Goal: Task Accomplishment & Management: Complete application form

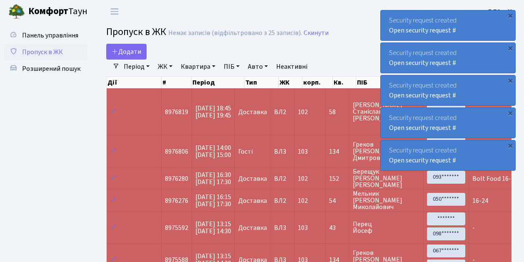
select select "25"
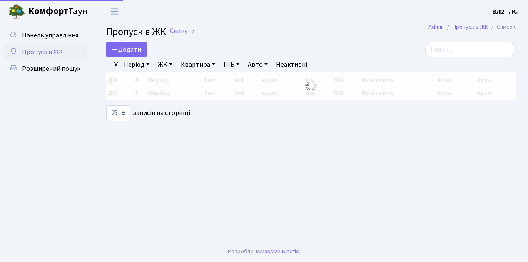
select select "25"
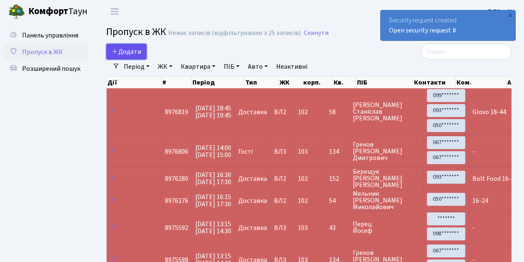
click at [142, 56] on link "Додати" at bounding box center [126, 52] width 40 height 16
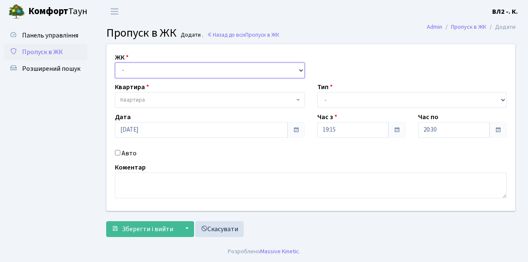
click at [299, 69] on select "- ВЛ1, Ужгородський пров., 4/1 ВЛ2, Голосіївський просп., 76 ВЛ3, пр.Голосіївсь…" at bounding box center [210, 70] width 190 height 16
select select "317"
click at [115, 62] on select "- ВЛ1, Ужгородський пров., 4/1 ВЛ2, Голосіївський просп., 76 ВЛ3, пр.Голосіївсь…" at bounding box center [210, 70] width 190 height 16
select select
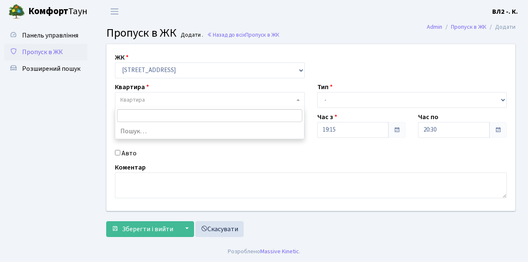
click at [298, 100] on b at bounding box center [298, 100] width 3 height 2
type input "31"
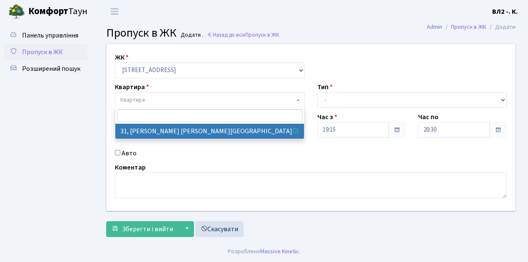
select select "38032"
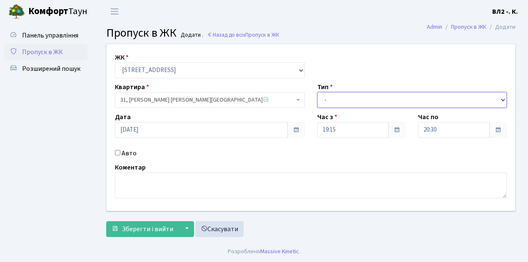
click at [502, 98] on select "- Доставка Таксі Гості Сервіс" at bounding box center [412, 100] width 190 height 16
select select "1"
click at [317, 92] on select "- Доставка Таксі Гості Сервіс" at bounding box center [412, 100] width 190 height 16
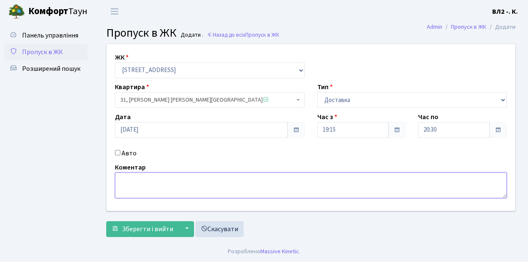
click at [119, 176] on textarea at bounding box center [311, 185] width 392 height 26
type textarea "Glovo 19-25"
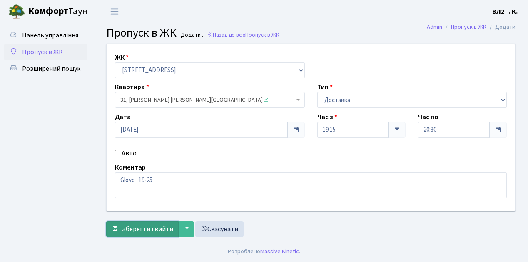
click at [125, 232] on span "Зберегти і вийти" at bounding box center [147, 228] width 51 height 9
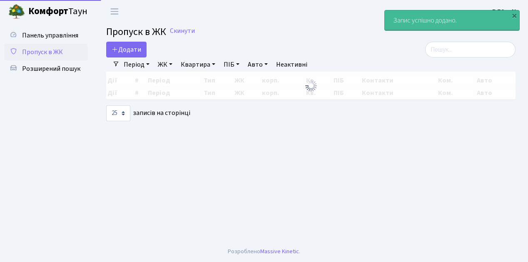
select select "25"
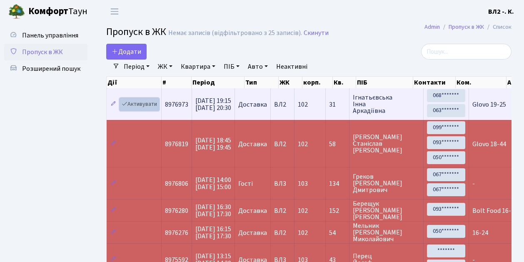
click at [155, 108] on link "Активувати" at bounding box center [140, 104] width 40 height 13
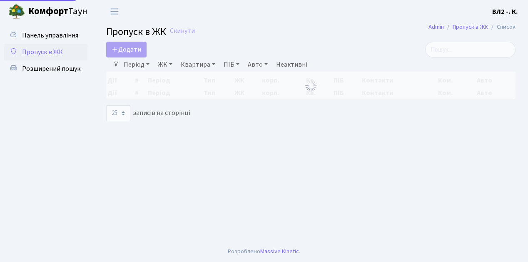
select select "25"
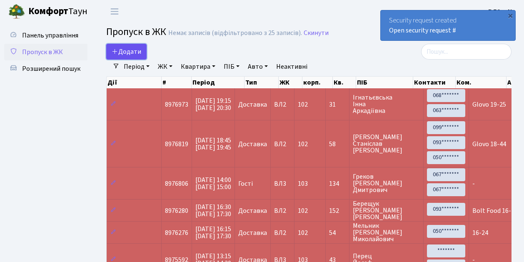
click at [144, 56] on link "Додати" at bounding box center [126, 52] width 40 height 16
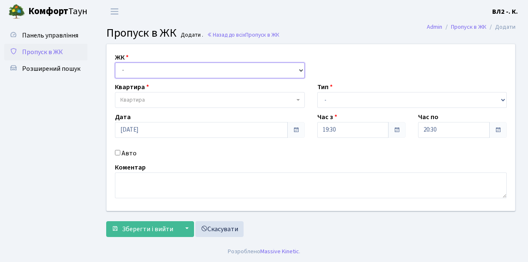
click at [299, 68] on select "- ВЛ1, Ужгородський пров., 4/1 ВЛ2, Голосіївський просп., 76 ВЛ3, пр.Голосіївсь…" at bounding box center [210, 70] width 190 height 16
select select "317"
click at [115, 62] on select "- ВЛ1, Ужгородський пров., 4/1 ВЛ2, Голосіївський просп., 76 ВЛ3, пр.Голосіївсь…" at bounding box center [210, 70] width 190 height 16
select select
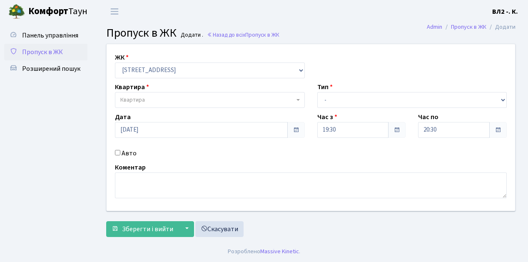
click at [297, 99] on b at bounding box center [298, 100] width 3 height 2
type input "31"
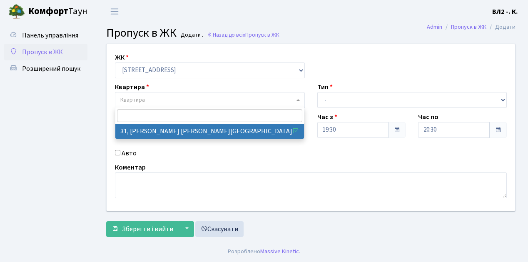
select select "38032"
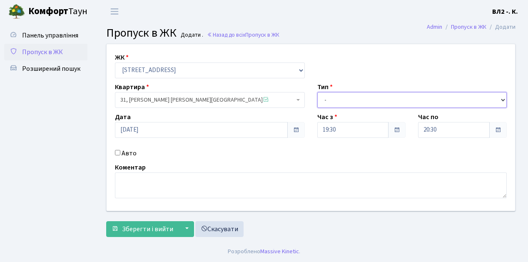
click at [503, 99] on select "- Доставка Таксі Гості Сервіс" at bounding box center [412, 100] width 190 height 16
select select "1"
click at [317, 92] on select "- Доставка Таксі Гості Сервіс" at bounding box center [412, 100] width 190 height 16
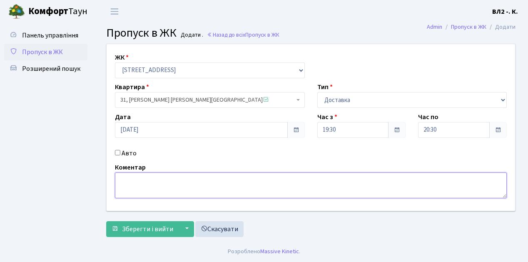
click at [124, 179] on textarea at bounding box center [311, 185] width 392 height 26
type textarea "19-30"
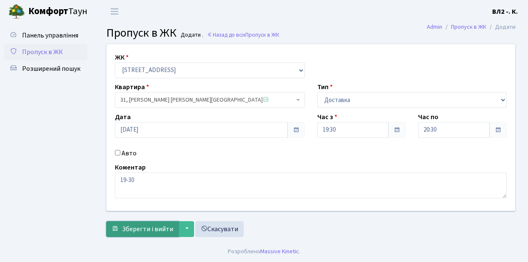
click at [135, 231] on span "Зберегти і вийти" at bounding box center [147, 228] width 51 height 9
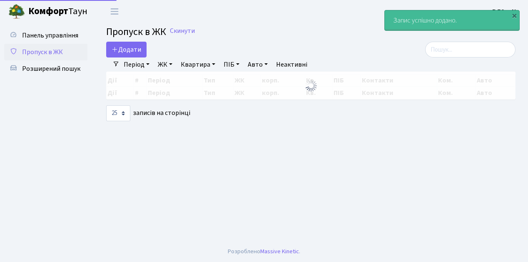
select select "25"
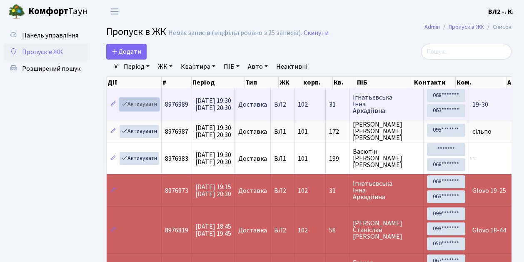
click at [154, 107] on link "Активувати" at bounding box center [140, 104] width 40 height 13
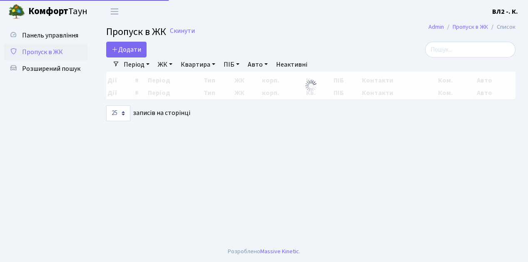
select select "25"
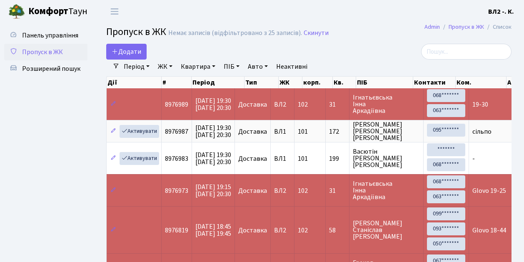
click at [469, 115] on td "19-30" at bounding box center [495, 104] width 52 height 32
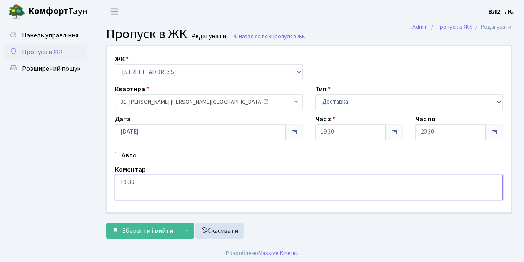
click at [120, 183] on textarea "19-30" at bounding box center [309, 187] width 388 height 26
type textarea "Glovo 19-30"
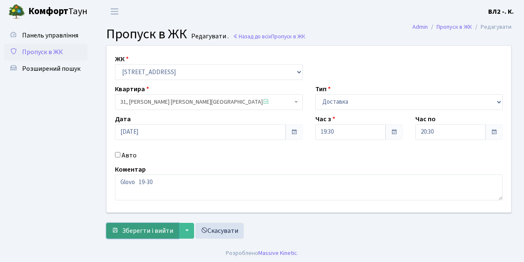
click at [122, 233] on span "Зберегти і вийти" at bounding box center [147, 230] width 51 height 9
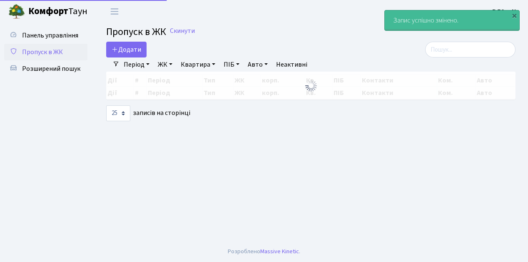
select select "25"
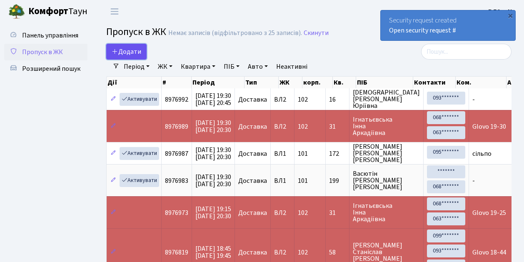
click at [143, 57] on link "Додати" at bounding box center [126, 52] width 40 height 16
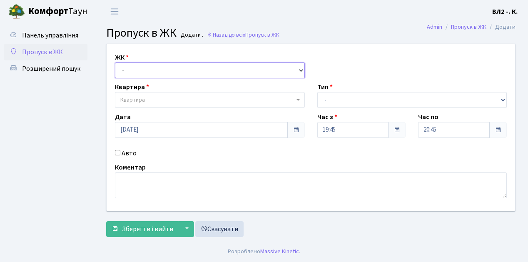
click at [300, 69] on select "- [STREET_ADDRESS][PERSON_NAME]" at bounding box center [210, 70] width 190 height 16
select select "317"
click at [115, 62] on select "- ВЛ1, Ужгородський пров., 4/1 ВЛ2, Голосіївський просп., 76 ВЛ3, пр.Голосіївсь…" at bounding box center [210, 70] width 190 height 16
select select
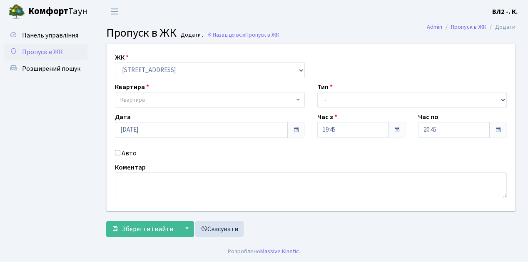
click at [297, 99] on b at bounding box center [298, 100] width 3 height 2
type input "188"
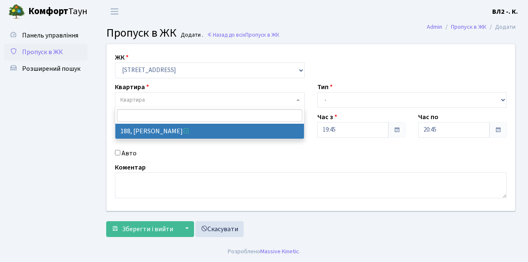
select select "40000"
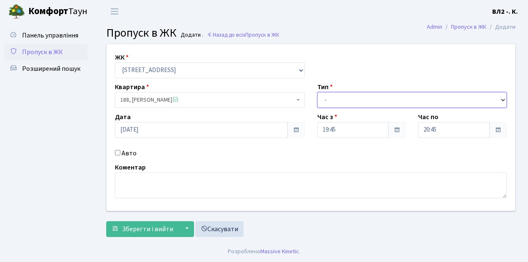
click at [502, 98] on select "- Доставка Таксі Гості Сервіс" at bounding box center [412, 100] width 190 height 16
select select "1"
click at [317, 92] on select "- Доставка Таксі Гості Сервіс" at bounding box center [412, 100] width 190 height 16
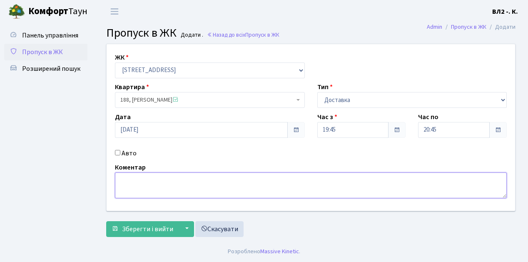
click at [127, 175] on textarea at bounding box center [311, 185] width 392 height 26
type textarea "Glovo 19-47"
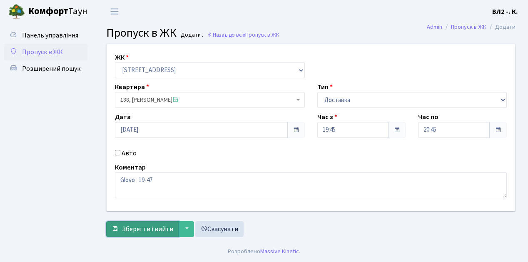
click at [140, 232] on span "Зберегти і вийти" at bounding box center [147, 228] width 51 height 9
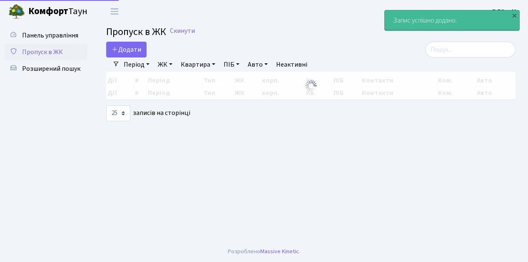
select select "25"
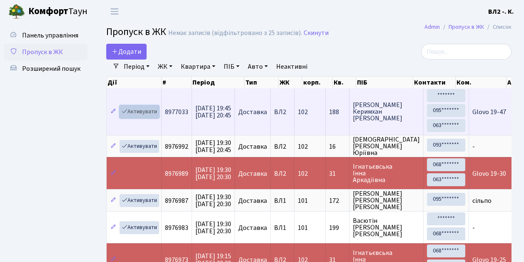
click at [156, 116] on link "Активувати" at bounding box center [140, 111] width 40 height 13
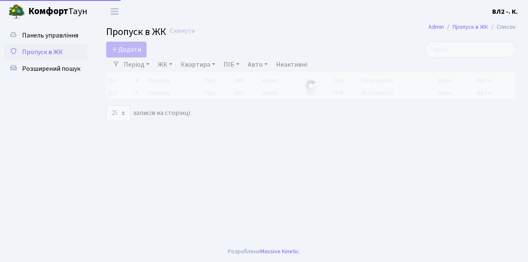
select select "25"
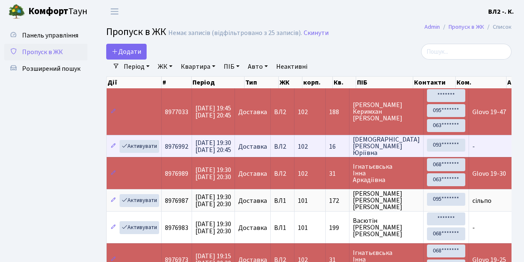
click at [181, 153] on td "8976992" at bounding box center [177, 146] width 30 height 22
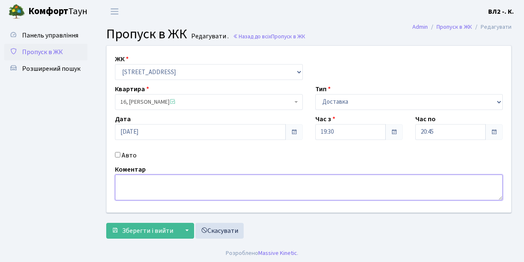
click at [126, 181] on textarea at bounding box center [309, 187] width 388 height 26
type textarea "Glovo 19-47"
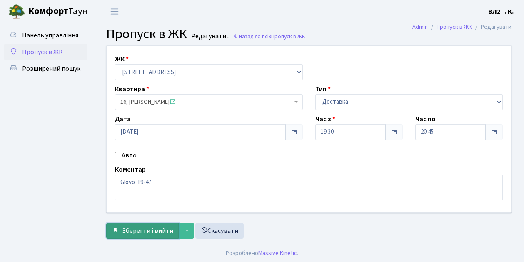
click at [127, 234] on span "Зберегти і вийти" at bounding box center [147, 230] width 51 height 9
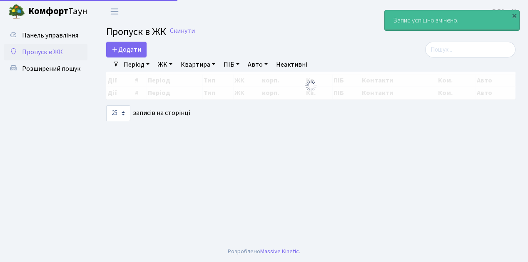
select select "25"
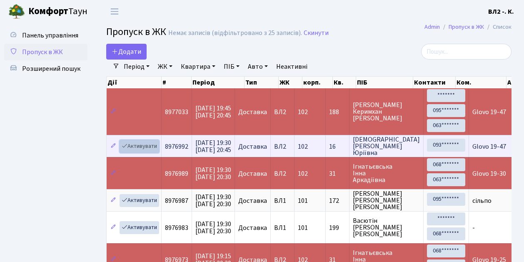
click at [156, 150] on link "Активувати" at bounding box center [140, 146] width 40 height 13
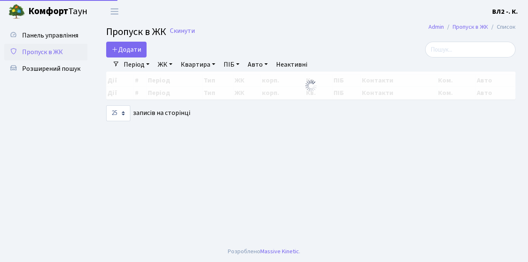
select select "25"
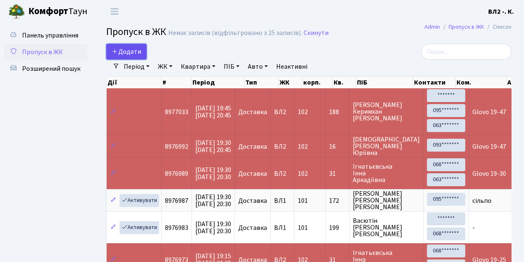
click at [144, 57] on link "Додати" at bounding box center [126, 52] width 40 height 16
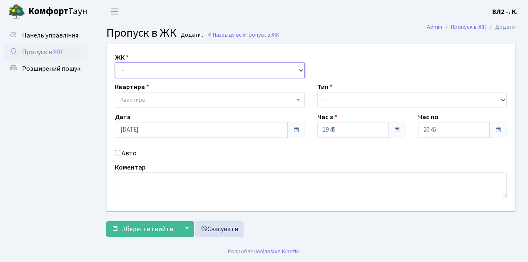
click at [299, 68] on select "- ВЛ1, Ужгородський пров., 4/1 ВЛ2, Голосіївський просп., 76 ВЛ3, пр.Голосіївсь…" at bounding box center [210, 70] width 190 height 16
select select "317"
click at [115, 62] on select "- ВЛ1, Ужгородський пров., 4/1 ВЛ2, Голосіївський просп., 76 ВЛ3, пр.Голосіївсь…" at bounding box center [210, 70] width 190 height 16
select select
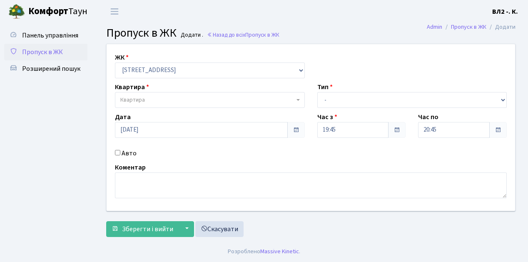
click at [298, 100] on b at bounding box center [298, 100] width 3 height 2
type input "11"
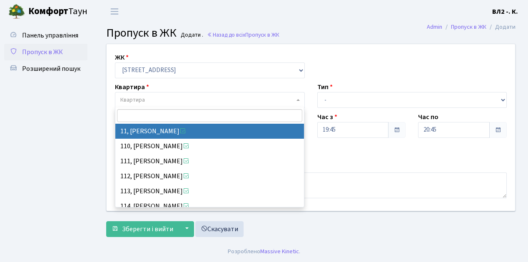
select select "37972"
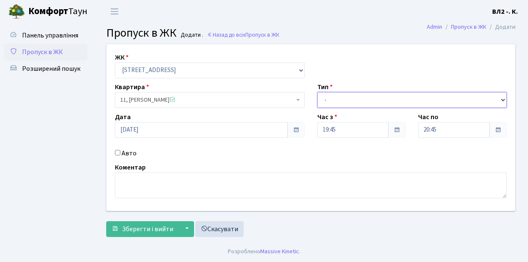
drag, startPoint x: 502, startPoint y: 99, endPoint x: 478, endPoint y: 94, distance: 24.3
click at [502, 99] on select "- Доставка Таксі Гості Сервіс" at bounding box center [412, 100] width 190 height 16
select select "1"
click at [317, 92] on select "- Доставка Таксі Гості Сервіс" at bounding box center [412, 100] width 190 height 16
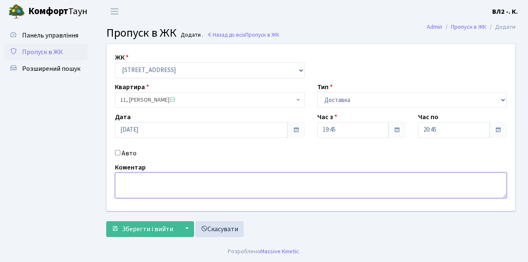
click at [132, 181] on textarea at bounding box center [311, 185] width 392 height 26
type textarea "Суші 19-49"
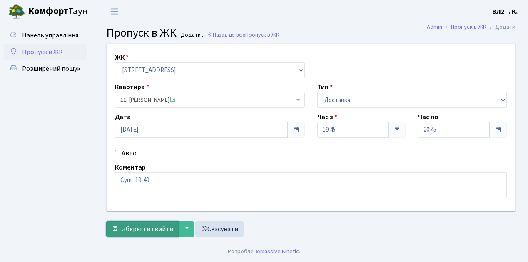
click at [126, 233] on button "Зберегти і вийти" at bounding box center [142, 229] width 72 height 16
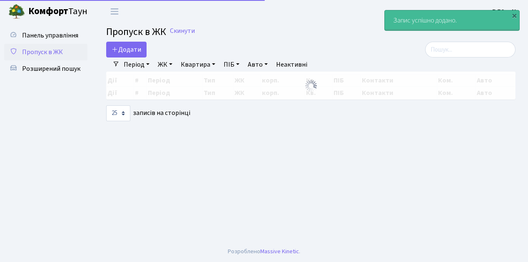
select select "25"
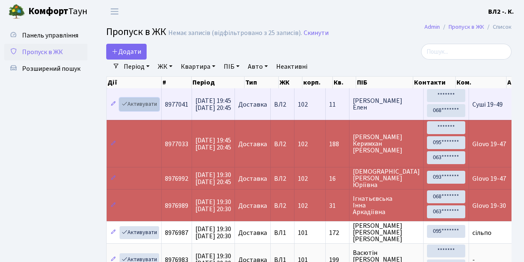
click at [157, 109] on link "Активувати" at bounding box center [140, 104] width 40 height 13
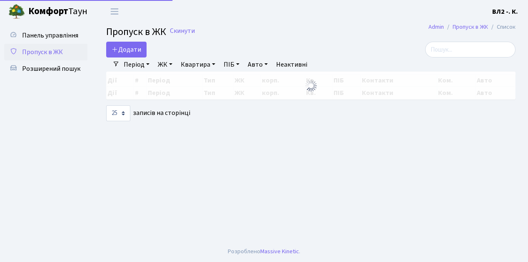
select select "25"
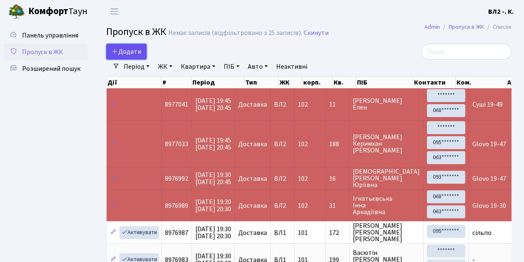
click at [144, 57] on link "Додати" at bounding box center [126, 52] width 40 height 16
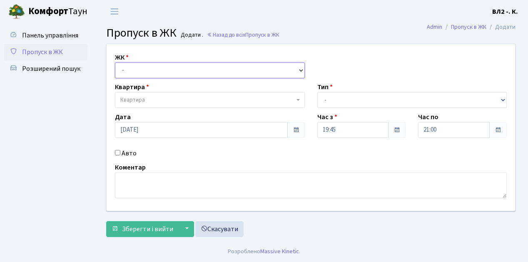
click at [300, 69] on select "- [STREET_ADDRESS][PERSON_NAME]" at bounding box center [210, 70] width 190 height 16
select select "317"
click at [115, 62] on select "- ВЛ1, Ужгородський пров., 4/1 ВЛ2, Голосіївський просп., 76 ВЛ3, пр.Голосіївсь…" at bounding box center [210, 70] width 190 height 16
select select
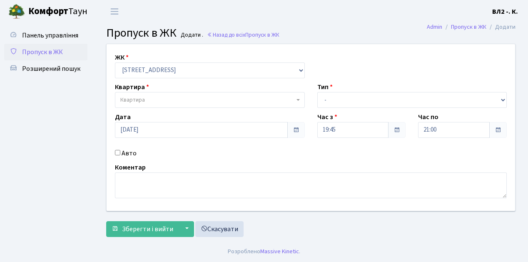
drag, startPoint x: 297, startPoint y: 98, endPoint x: 338, endPoint y: 88, distance: 42.7
click at [297, 97] on span "Квартира" at bounding box center [210, 100] width 190 height 16
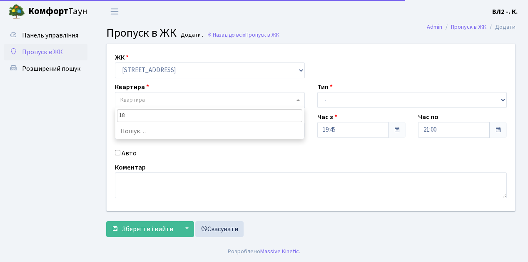
type input "188"
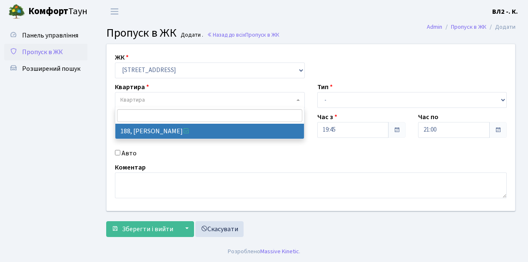
select select "40000"
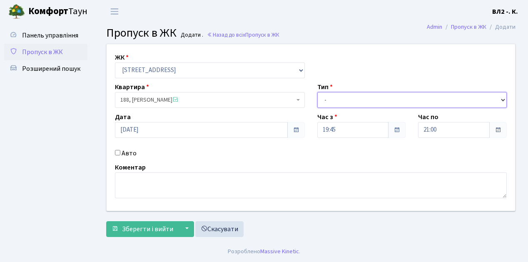
click at [502, 98] on select "- Доставка Таксі Гості Сервіс" at bounding box center [412, 100] width 190 height 16
select select "1"
click at [317, 92] on select "- Доставка Таксі Гості Сервіс" at bounding box center [412, 100] width 190 height 16
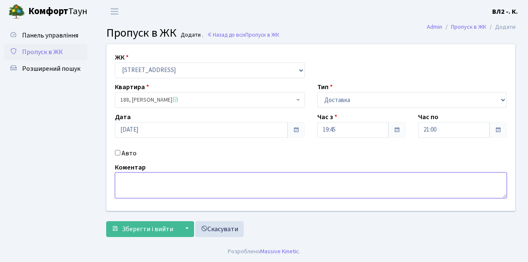
click at [118, 174] on textarea at bounding box center [311, 185] width 392 height 26
type textarea "П"
type textarea "Glovo 19-57"
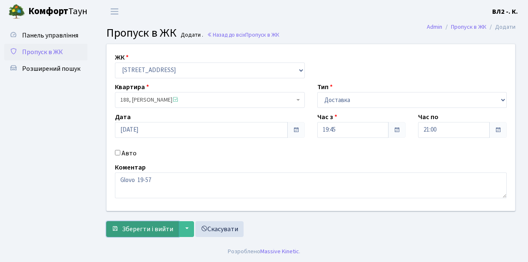
click at [125, 234] on button "Зберегти і вийти" at bounding box center [142, 229] width 72 height 16
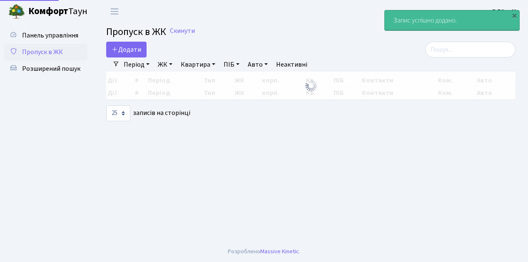
select select "25"
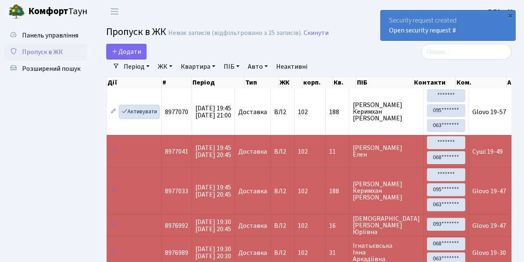
click at [156, 116] on link "Активувати" at bounding box center [140, 111] width 40 height 13
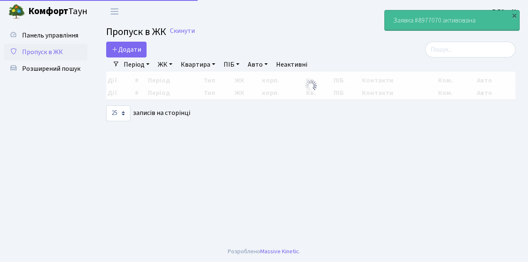
select select "25"
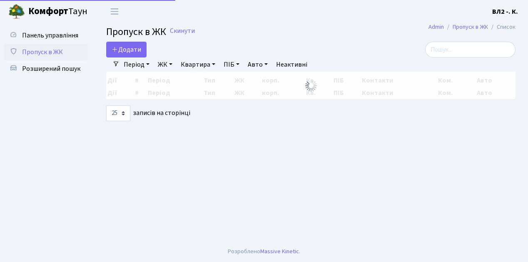
select select "25"
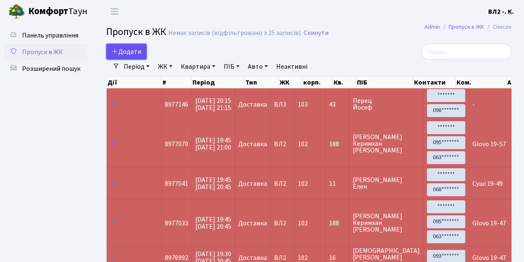
click at [142, 57] on link "Додати" at bounding box center [126, 52] width 40 height 16
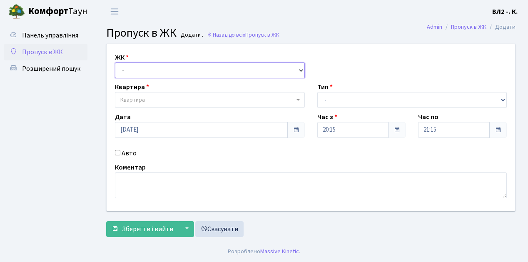
click at [300, 70] on select "- [STREET_ADDRESS][PERSON_NAME]" at bounding box center [210, 70] width 190 height 16
select select "317"
click at [115, 62] on select "- [STREET_ADDRESS][PERSON_NAME]" at bounding box center [210, 70] width 190 height 16
select select
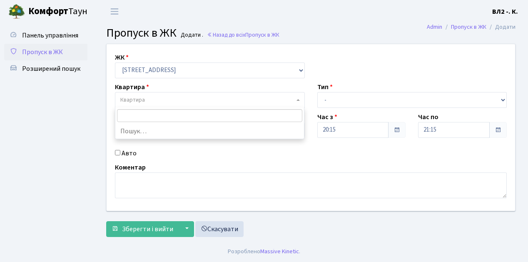
click at [298, 99] on b at bounding box center [298, 100] width 3 height 2
type input "115"
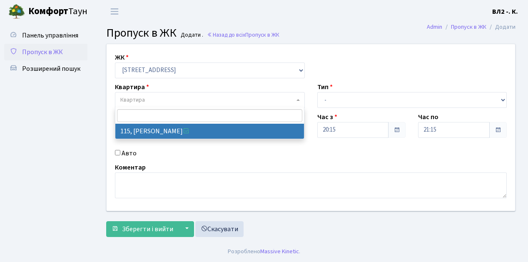
select select "38281"
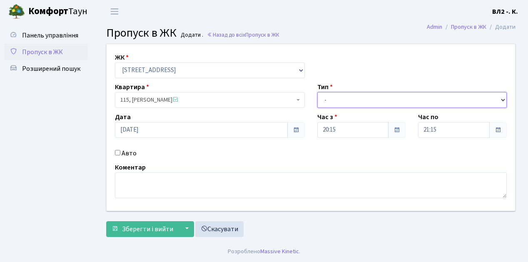
click at [502, 99] on select "- Доставка Таксі Гості Сервіс" at bounding box center [412, 100] width 190 height 16
select select "1"
click at [317, 92] on select "- Доставка Таксі Гості Сервіс" at bounding box center [412, 100] width 190 height 16
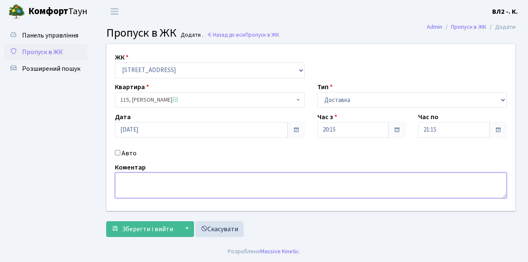
click at [117, 175] on textarea at bounding box center [311, 185] width 392 height 26
type textarea "Dominos 20-22"
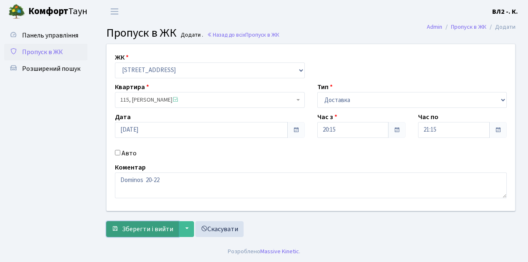
click at [125, 232] on span "Зберегти і вийти" at bounding box center [147, 228] width 51 height 9
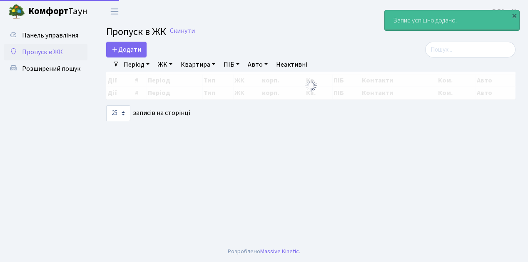
select select "25"
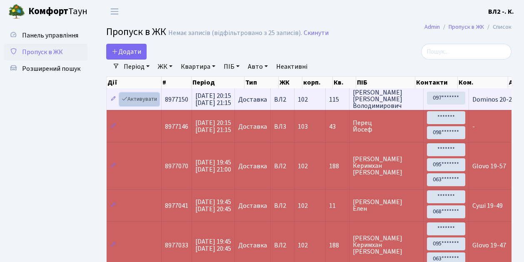
click at [157, 104] on link "Активувати" at bounding box center [140, 99] width 40 height 13
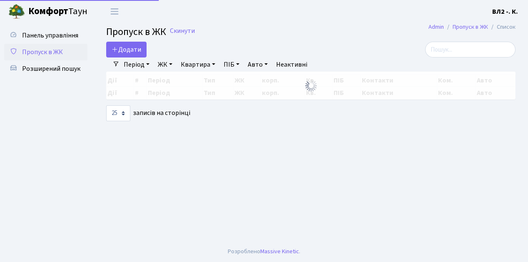
select select "25"
